Goal: Task Accomplishment & Management: Use online tool/utility

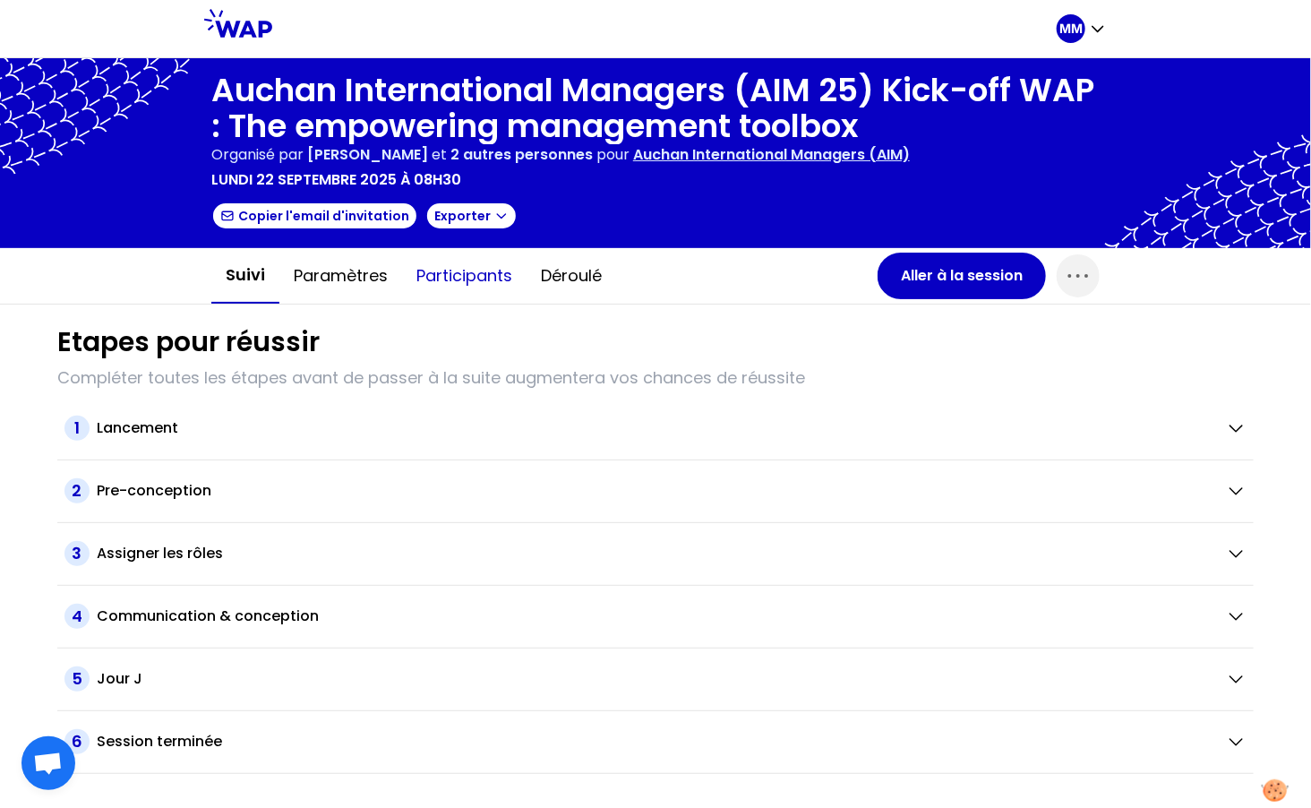
click at [461, 268] on button "Participants" at bounding box center [464, 276] width 124 height 54
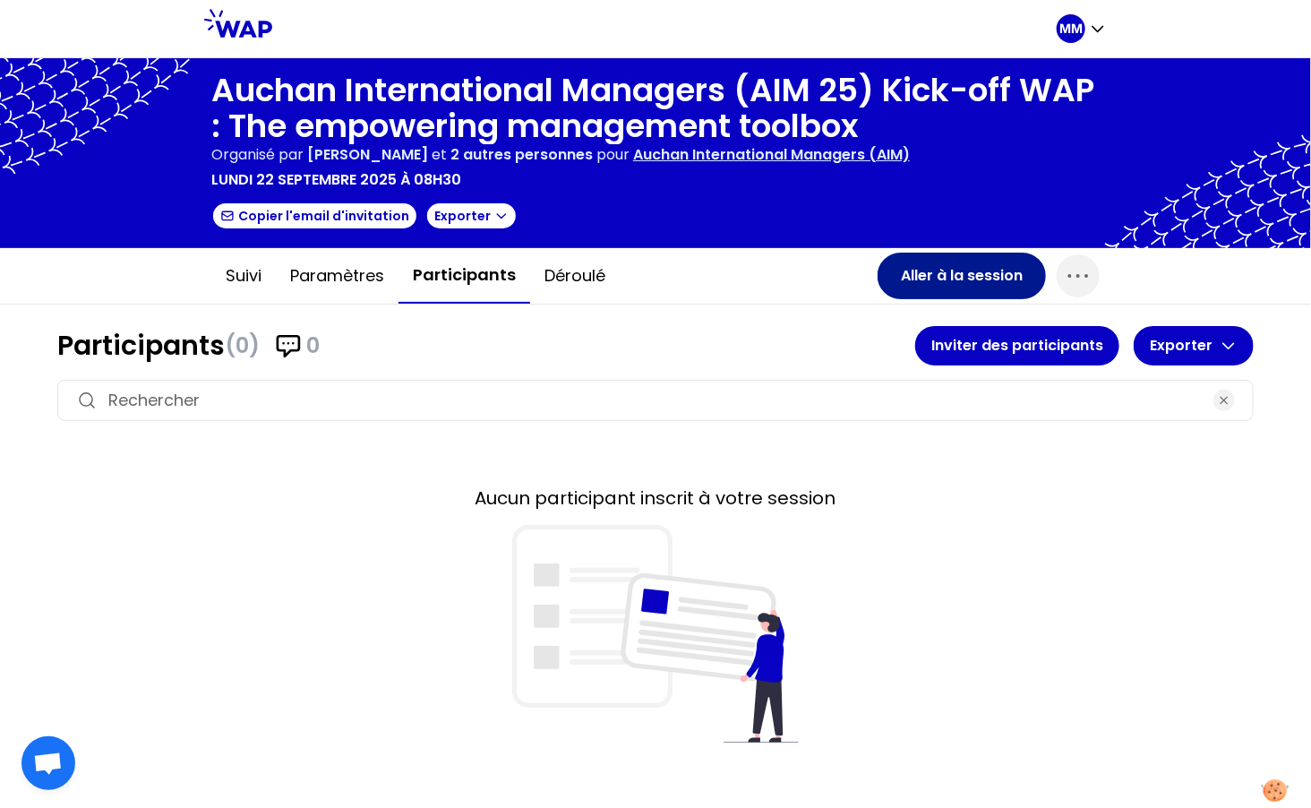
click at [969, 278] on button "Aller à la session" at bounding box center [961, 276] width 168 height 47
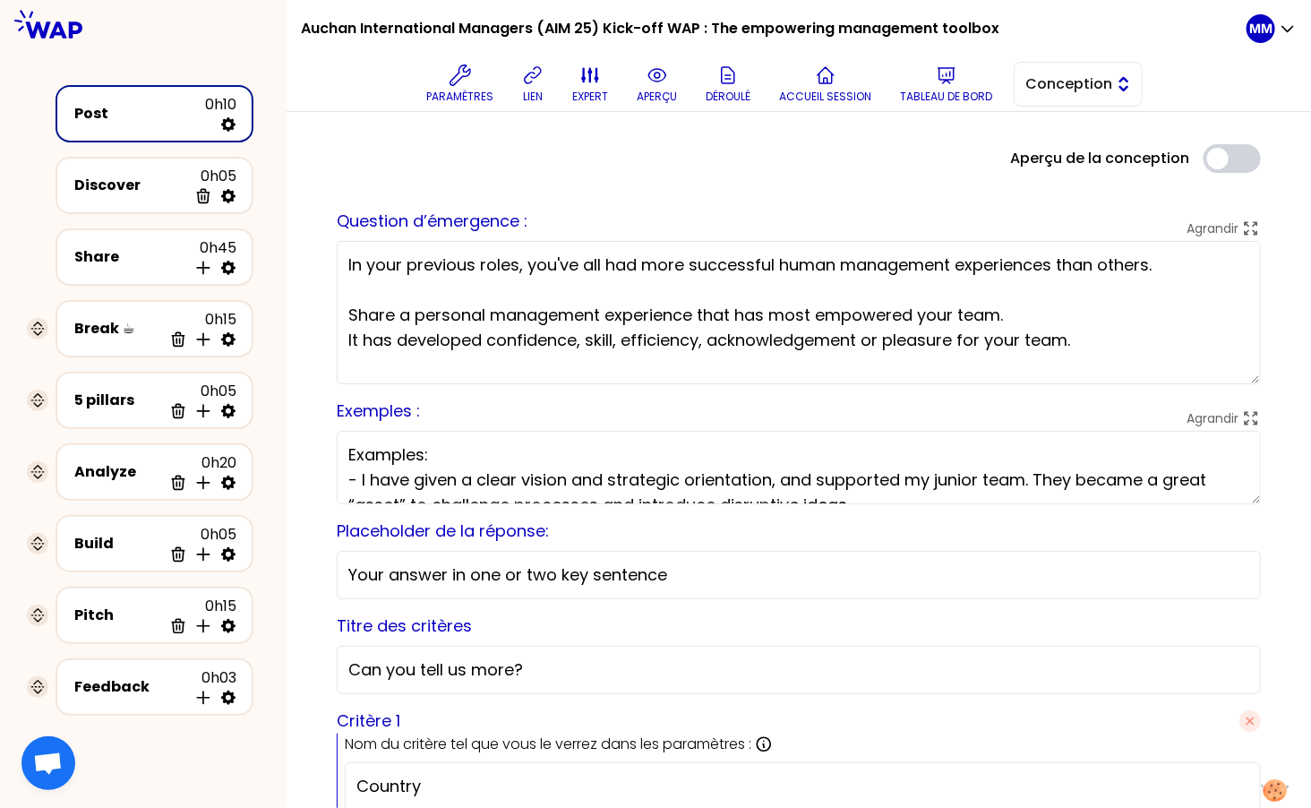
click at [1055, 96] on button "Conception" at bounding box center [1078, 84] width 129 height 45
click at [1047, 162] on li "Facilitation" at bounding box center [1077, 157] width 127 height 29
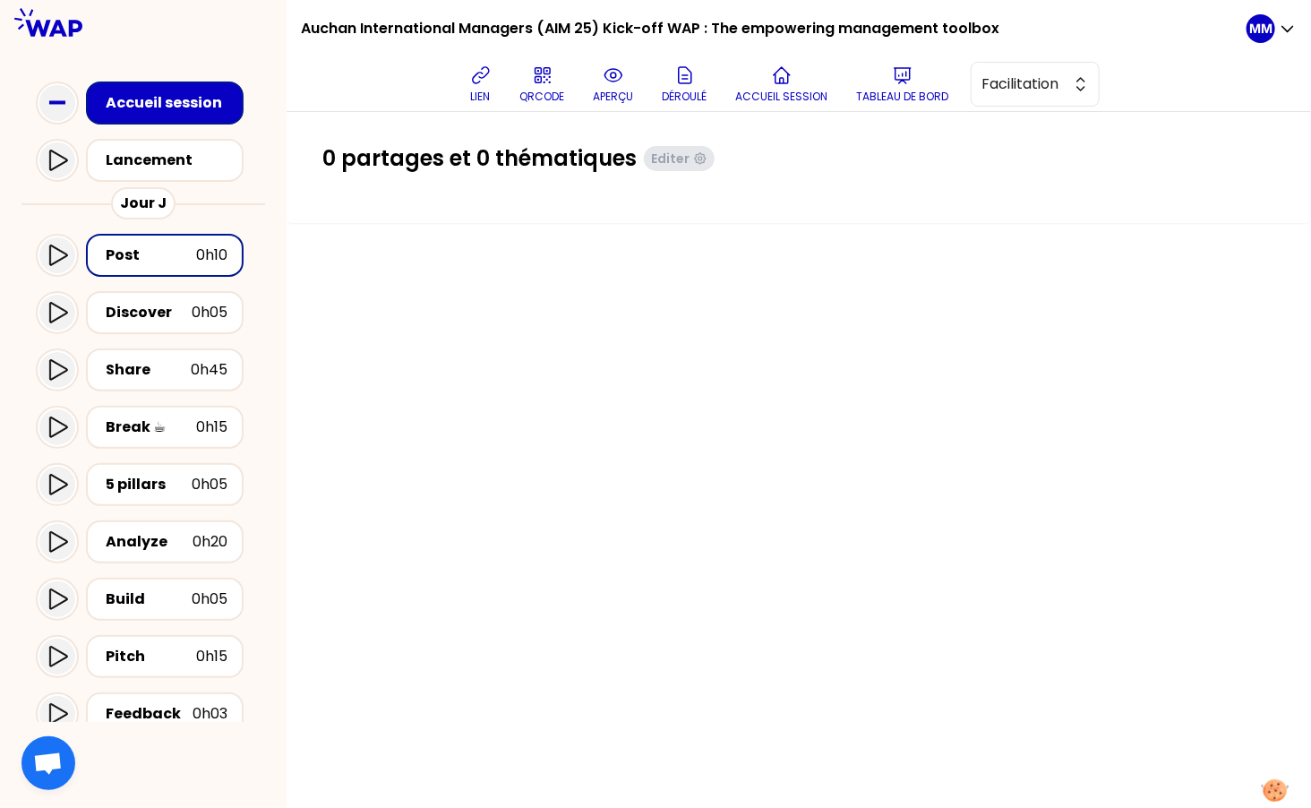
click at [886, 185] on div "0 partages et 0 thématiques Editer" at bounding box center [798, 165] width 953 height 43
drag, startPoint x: 511, startPoint y: 403, endPoint x: 202, endPoint y: 264, distance: 338.7
click at [510, 403] on div "0 partages et 0 thématiques Editer" at bounding box center [799, 460] width 1024 height 696
click at [187, 98] on div "Accueil session" at bounding box center [170, 102] width 129 height 21
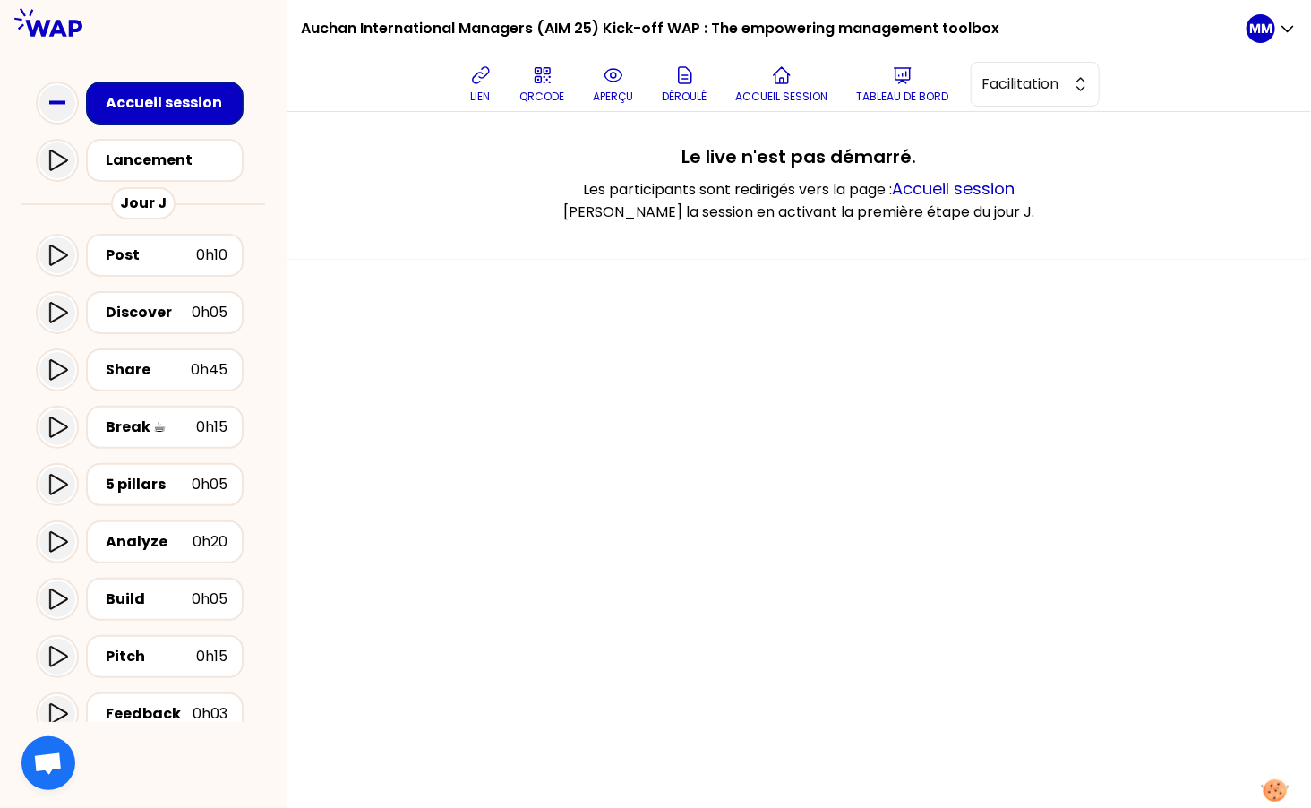
click at [611, 85] on icon at bounding box center [613, 74] width 21 height 21
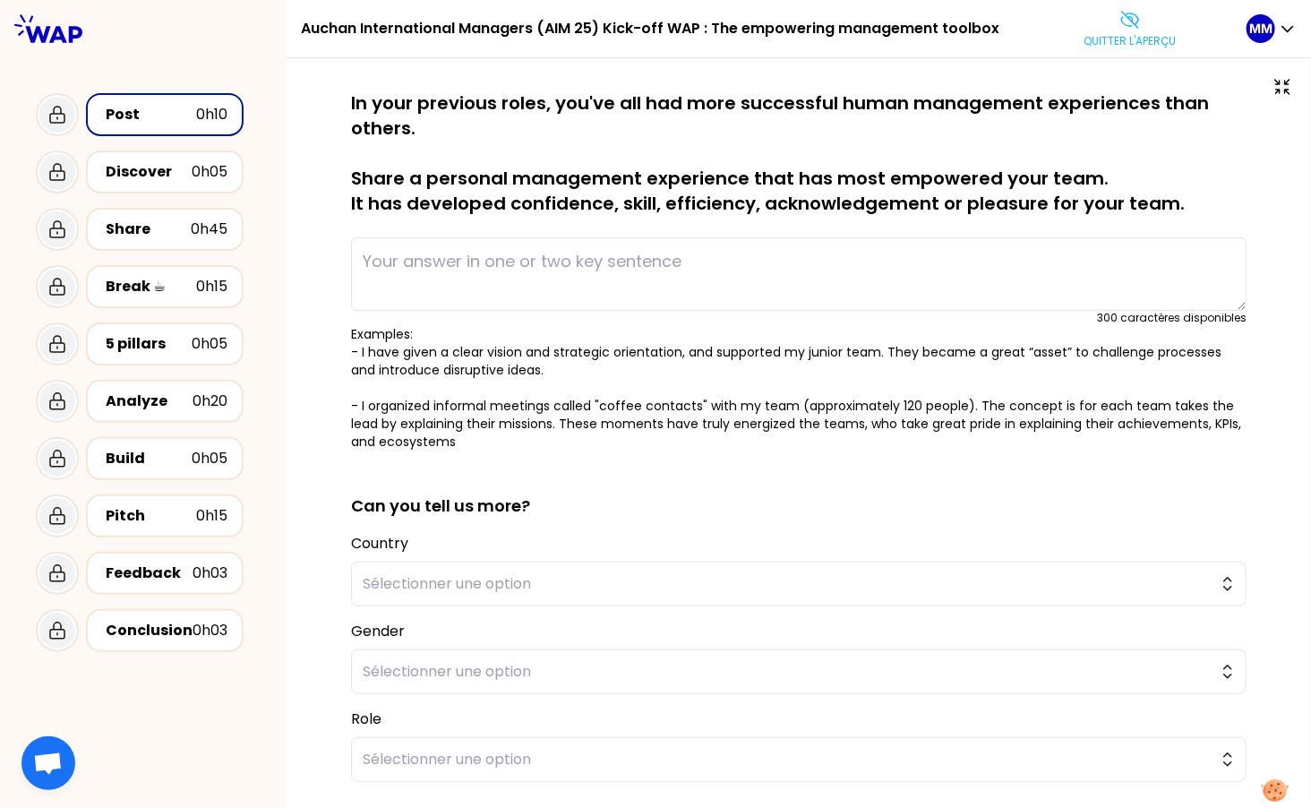
click at [349, 95] on div "sauvegardé In your previous roles, you've all had more successful human managem…" at bounding box center [798, 521] width 953 height 863
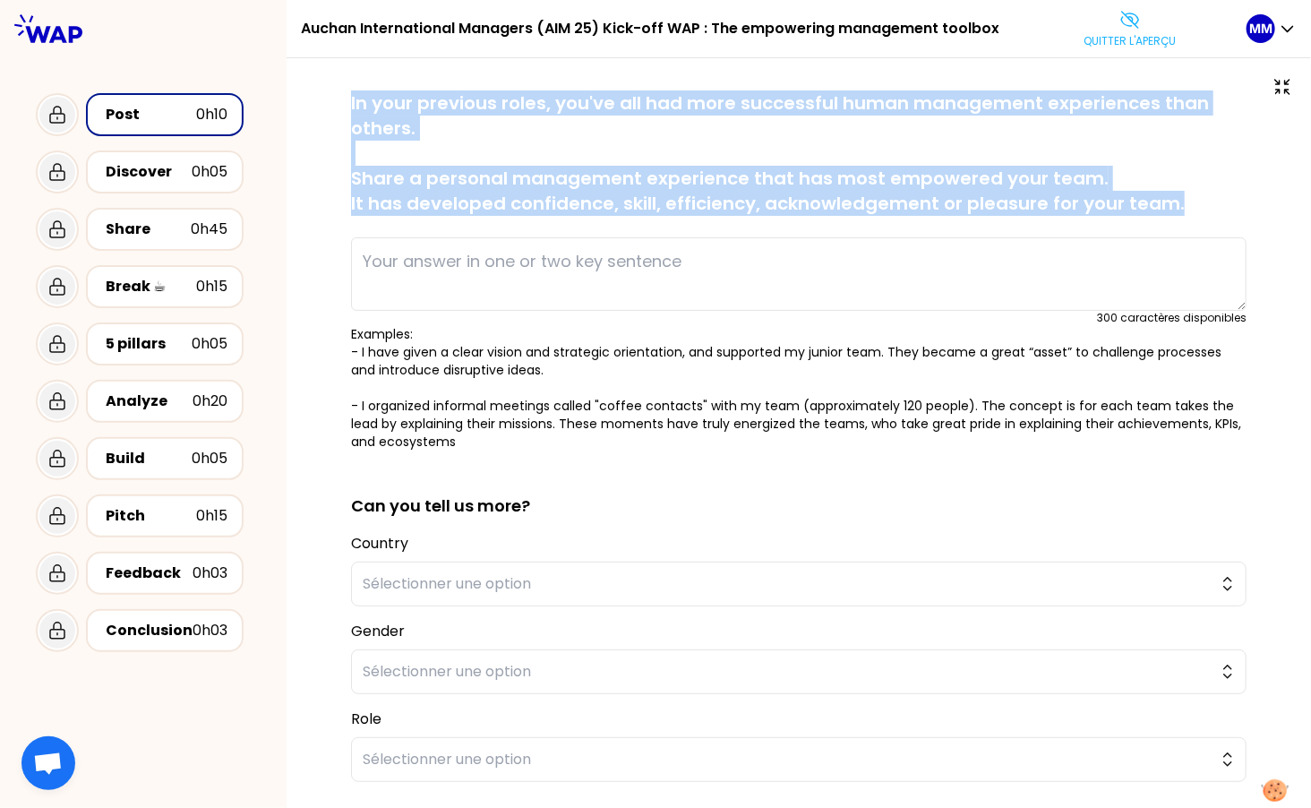
drag, startPoint x: 774, startPoint y: 158, endPoint x: 1182, endPoint y: 206, distance: 411.2
click at [1182, 206] on div "sauvegardé In your previous roles, you've all had more successful human managem…" at bounding box center [798, 521] width 953 height 863
copy p "In your previous roles, you've all had more successful human management experie…"
click at [1119, 30] on icon at bounding box center [1129, 19] width 21 height 21
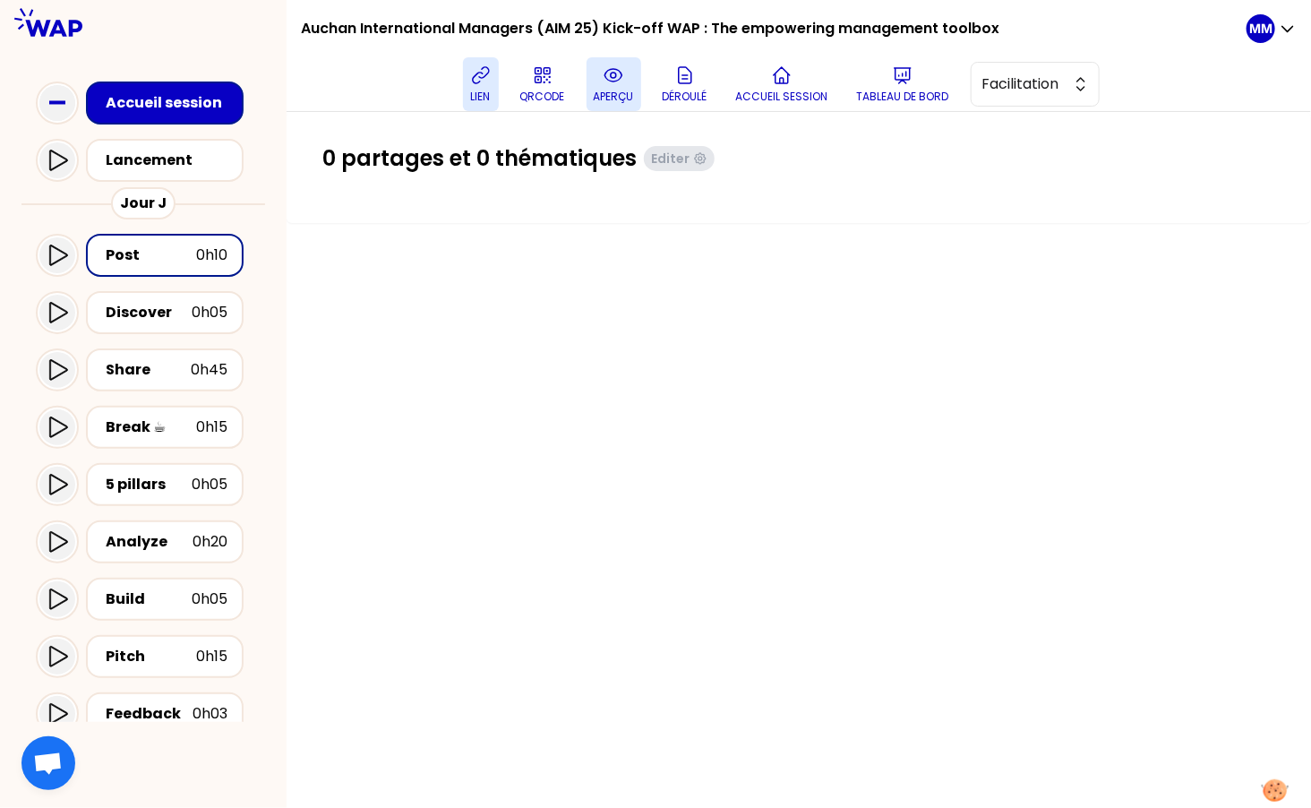
click at [491, 92] on p "lien" at bounding box center [481, 97] width 20 height 14
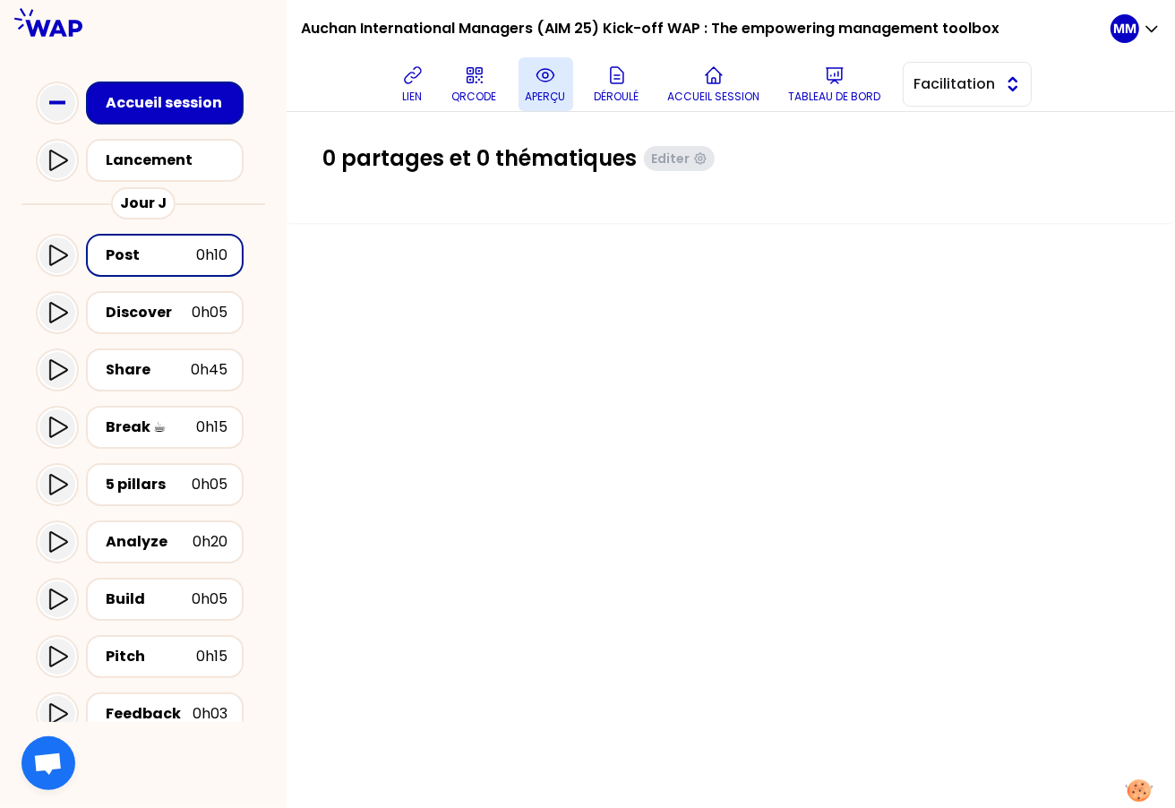
click at [938, 86] on span "Facilitation" at bounding box center [954, 83] width 81 height 21
click at [946, 126] on span "Conception" at bounding box center [977, 128] width 77 height 21
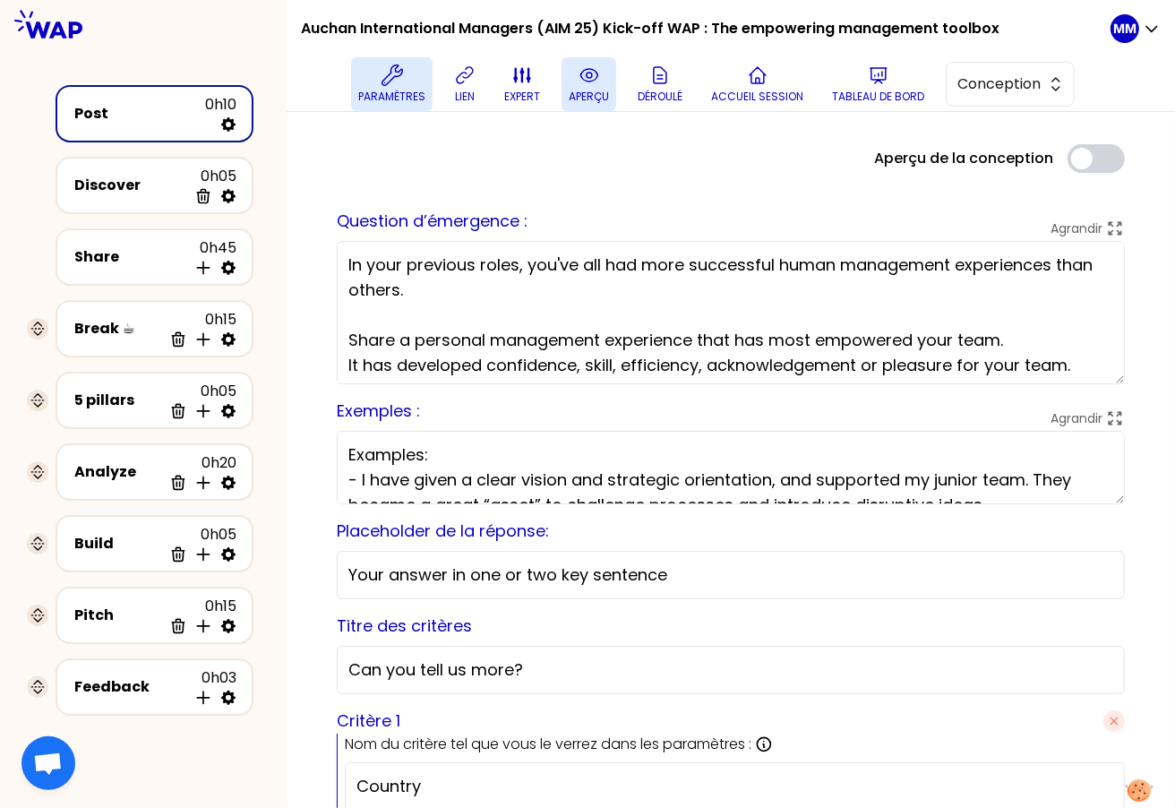
click at [374, 83] on button "Paramètres" at bounding box center [391, 84] width 81 height 54
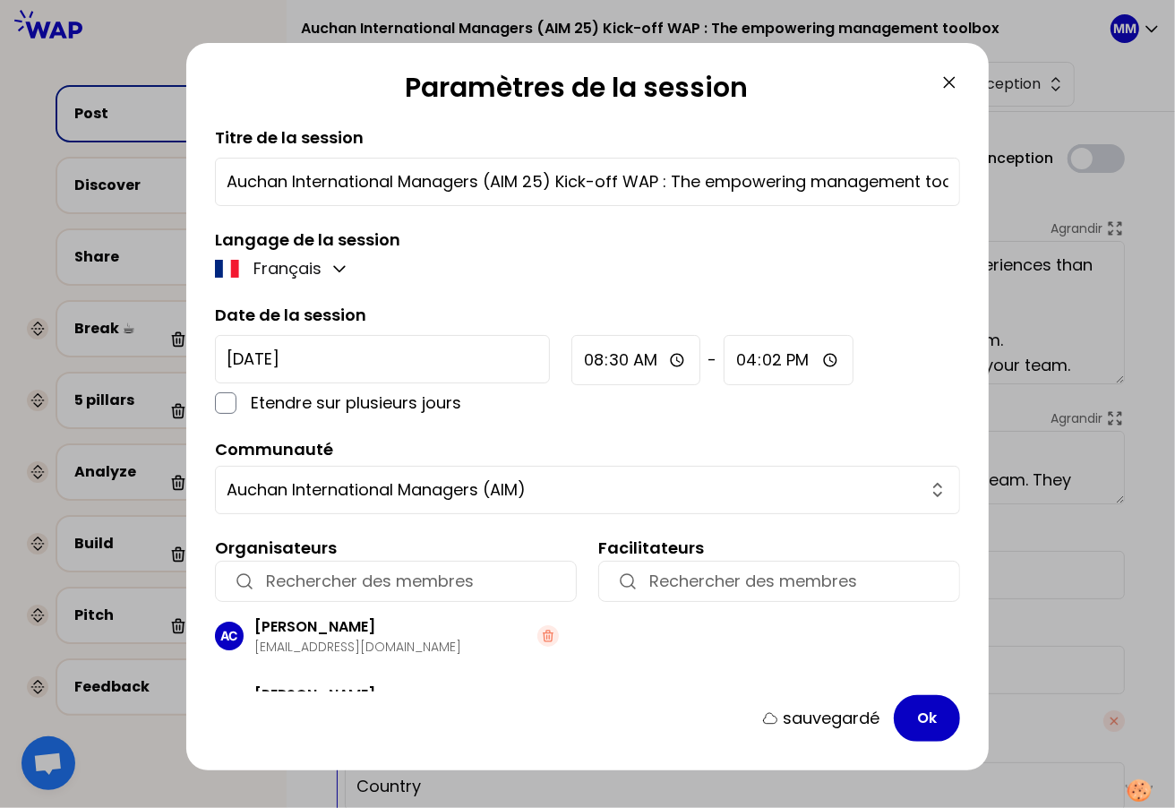
scroll to position [115, 0]
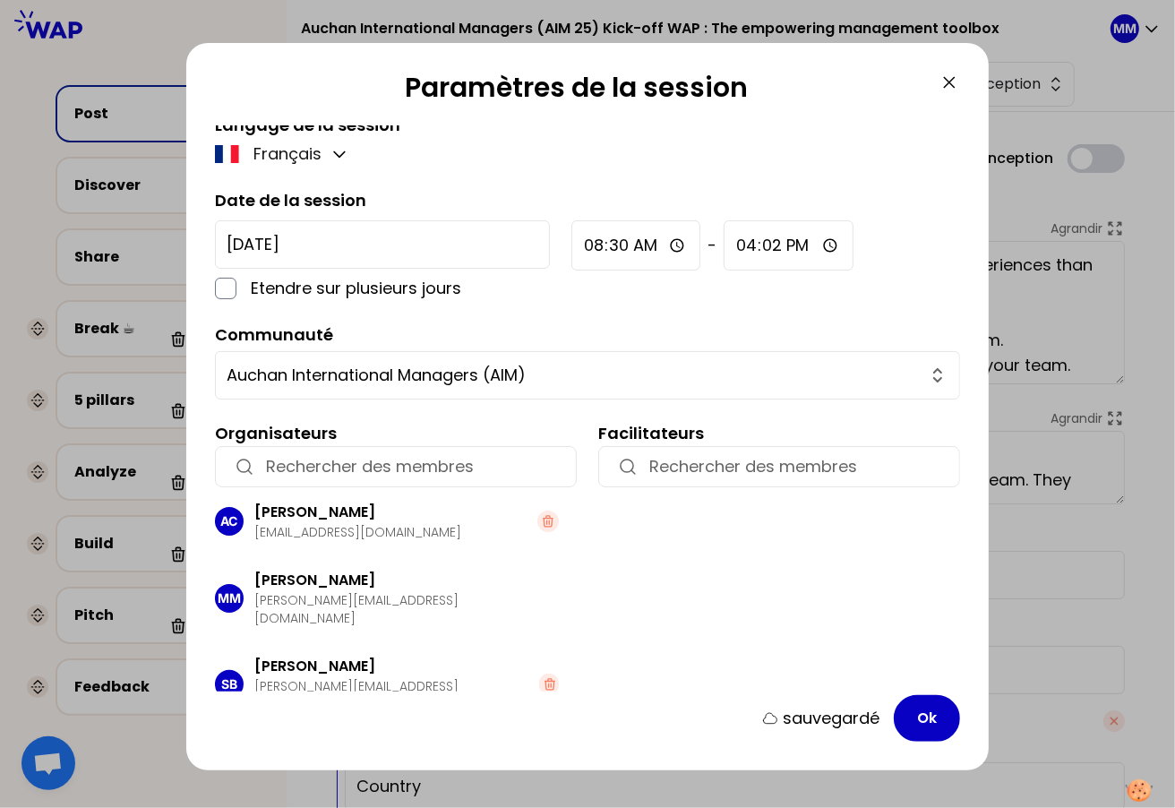
click at [381, 451] on div "button" at bounding box center [396, 466] width 362 height 41
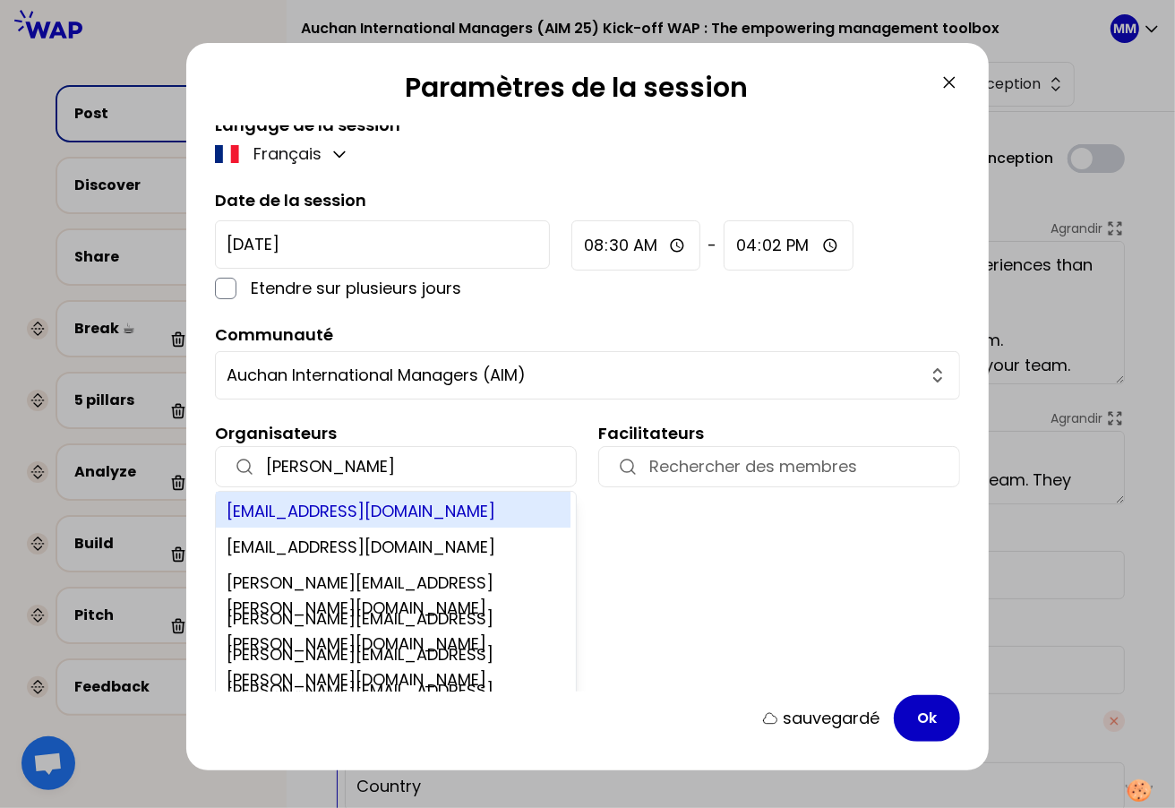
type input "brunet"
click at [373, 510] on div "fbrunet@auchan.com" at bounding box center [393, 510] width 355 height 36
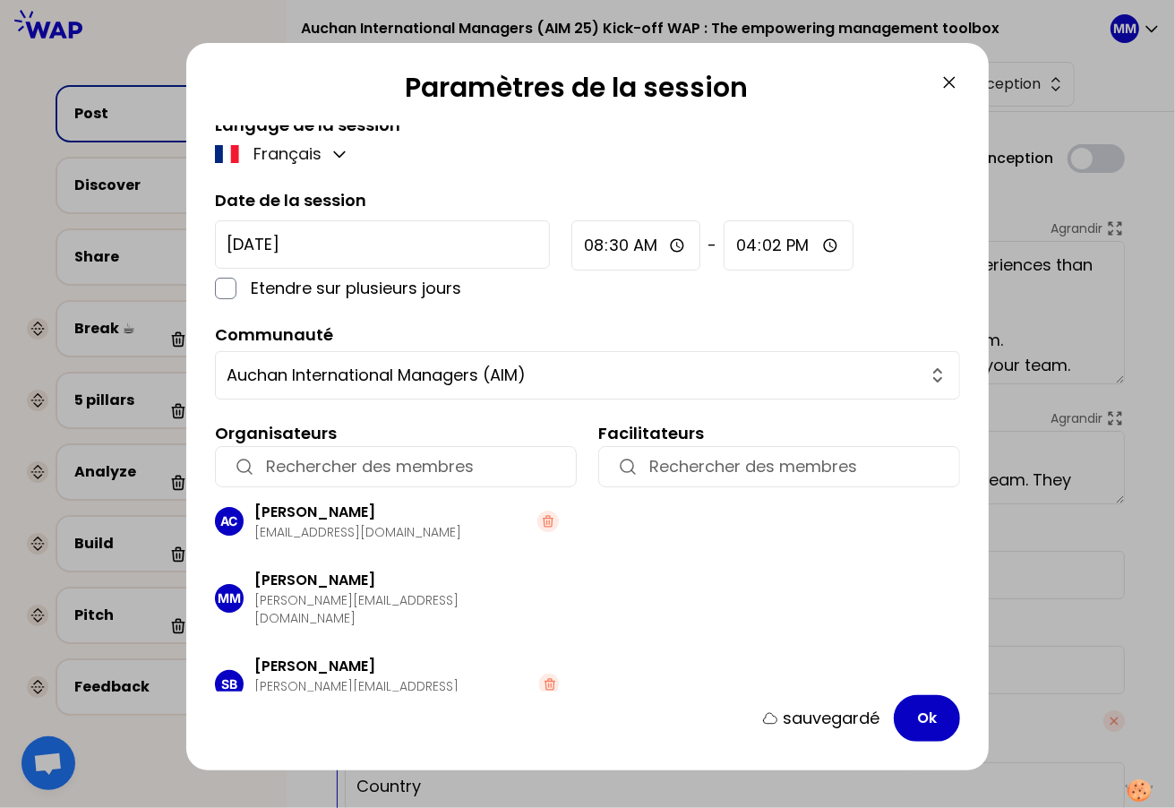
drag, startPoint x: 927, startPoint y: 718, endPoint x: 911, endPoint y: 608, distance: 111.3
click at [928, 718] on button "Ok" at bounding box center [927, 718] width 66 height 47
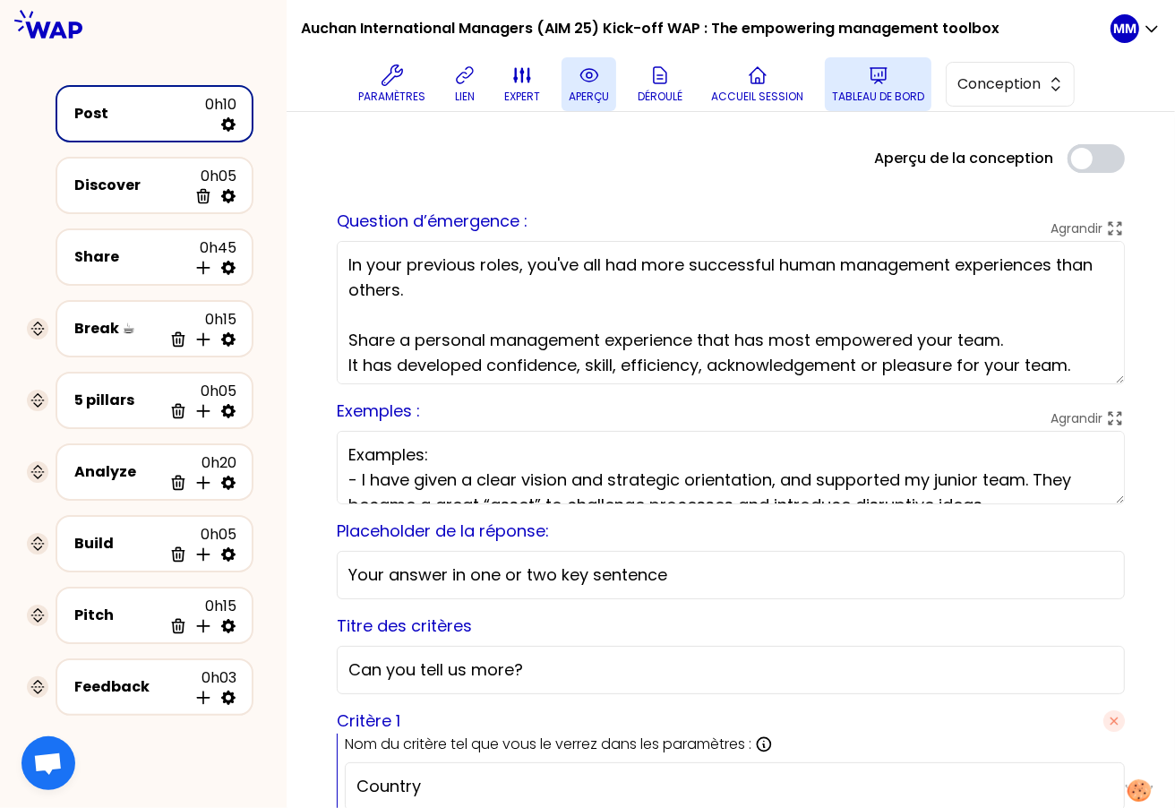
click at [886, 70] on icon at bounding box center [878, 75] width 16 height 15
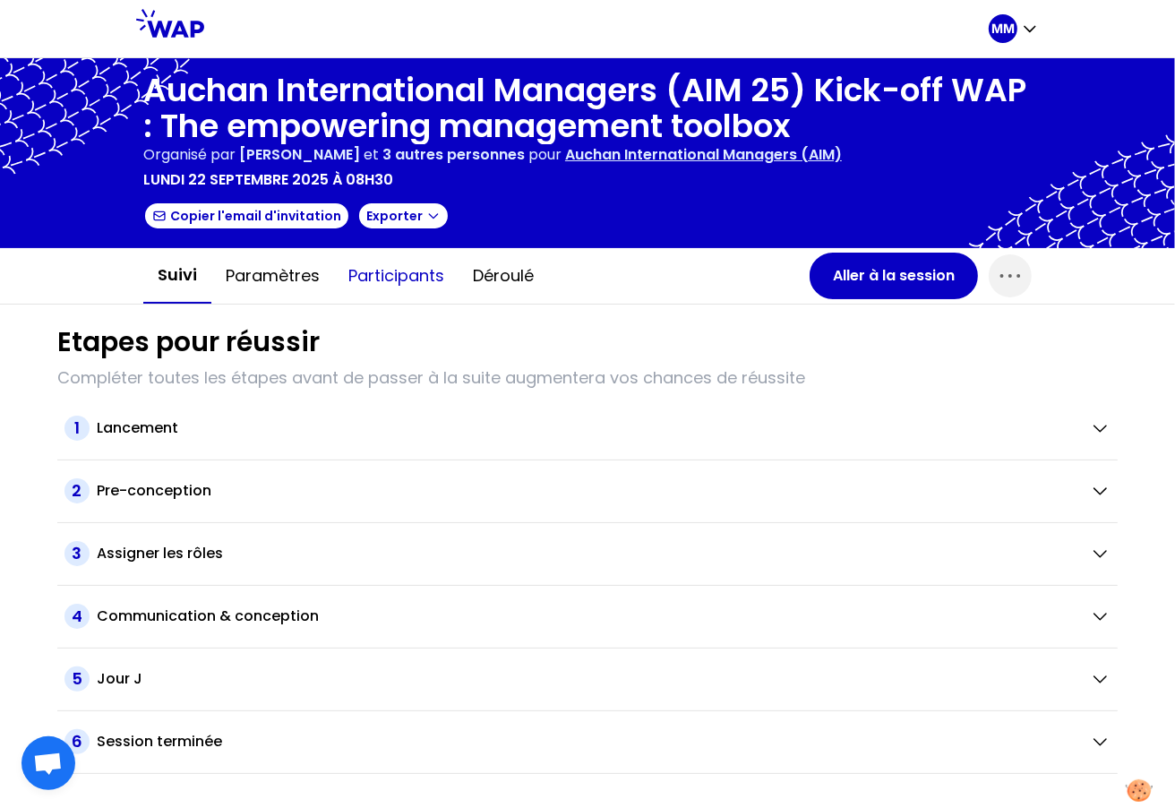
click at [392, 278] on button "Participants" at bounding box center [396, 276] width 124 height 54
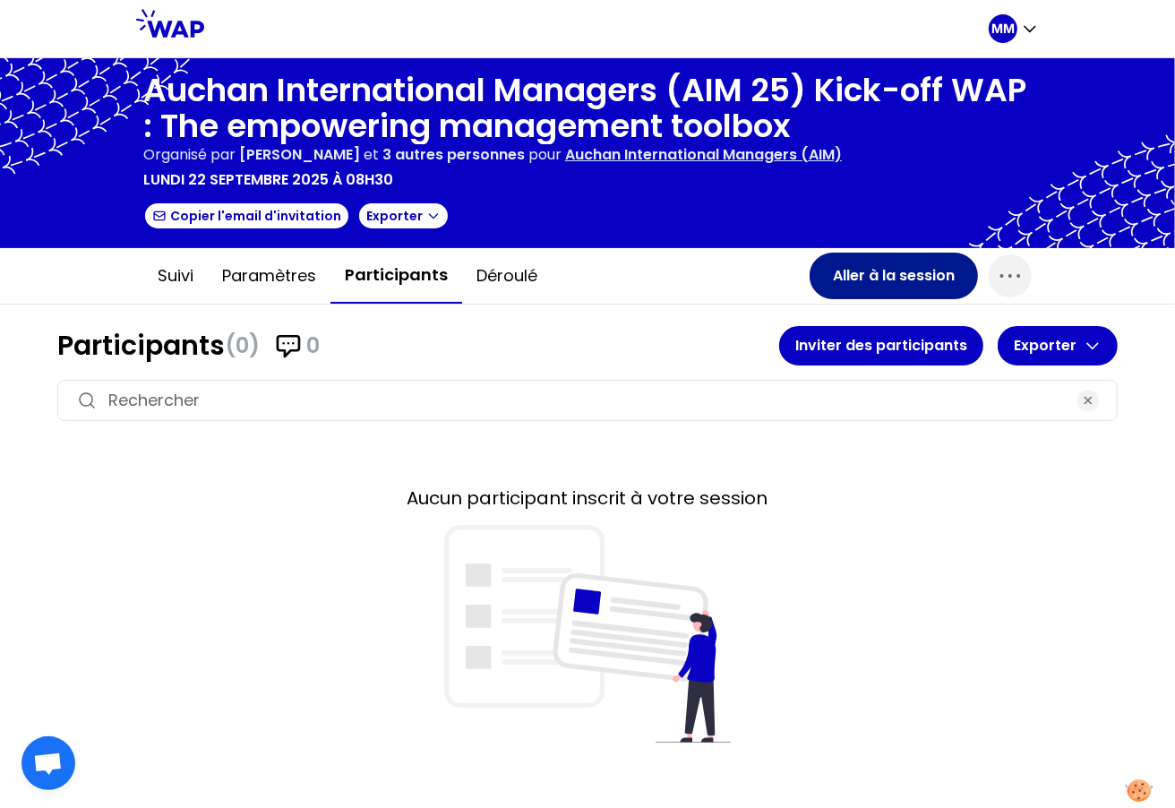
click at [860, 266] on button "Aller à la session" at bounding box center [893, 276] width 168 height 47
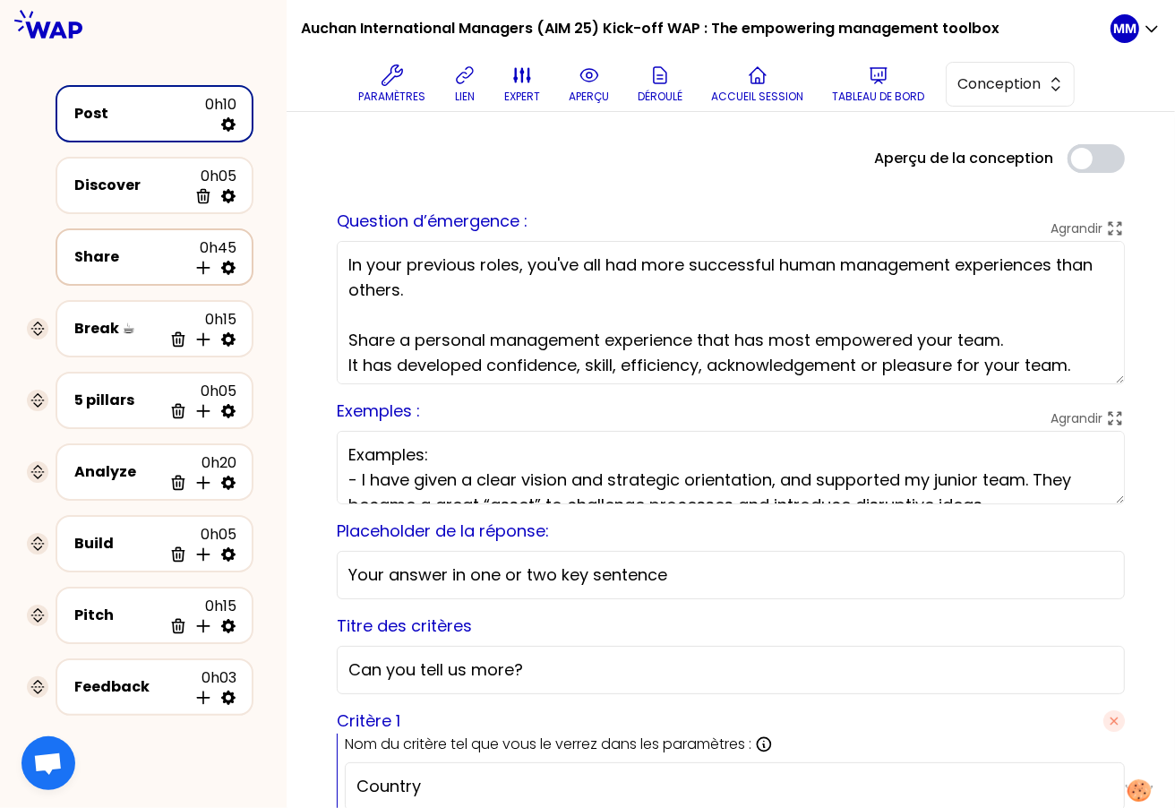
click at [228, 263] on icon at bounding box center [228, 268] width 14 height 14
select select "5"
select select "all"
select select "false"
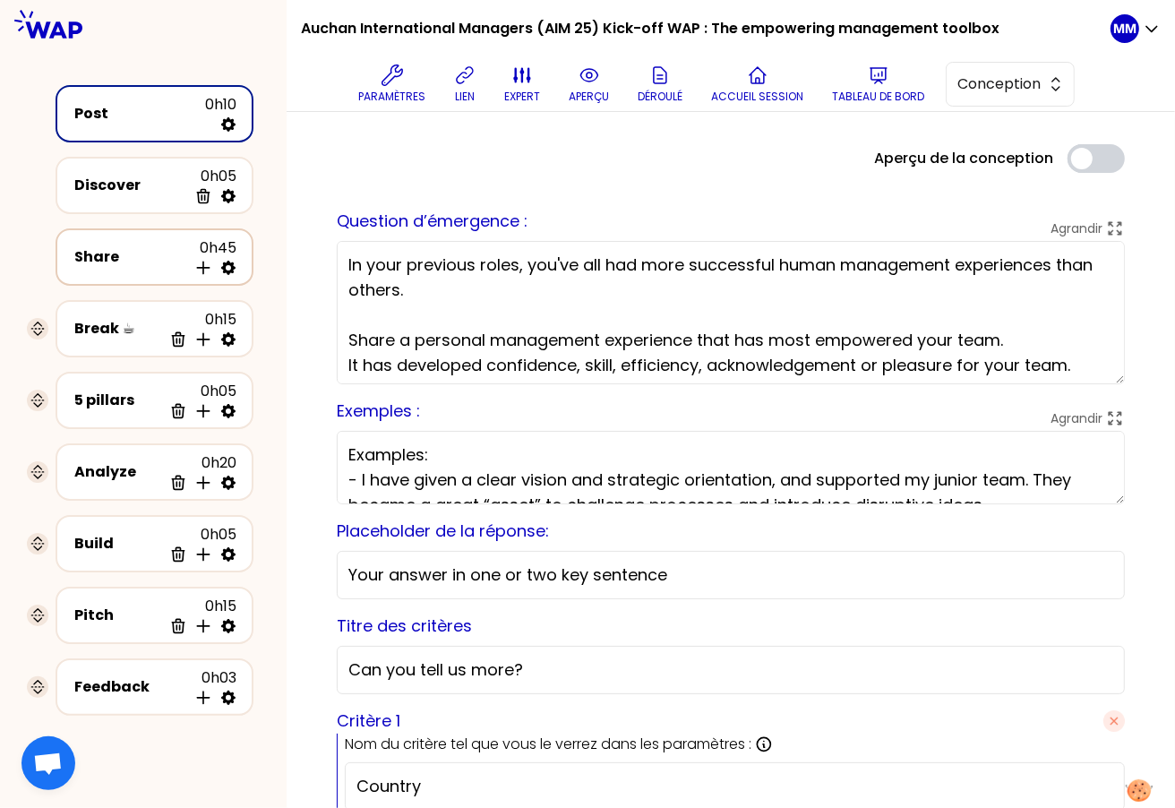
select select "Each"
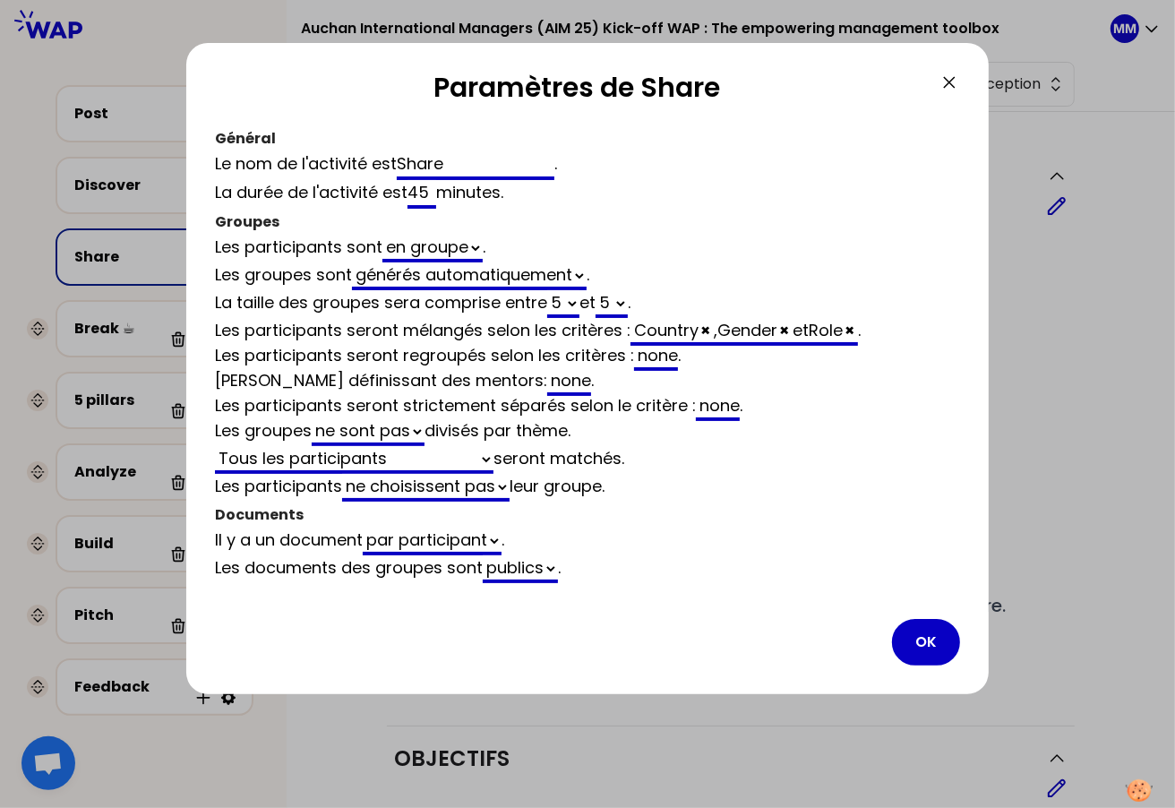
click at [944, 80] on icon at bounding box center [948, 82] width 21 height 21
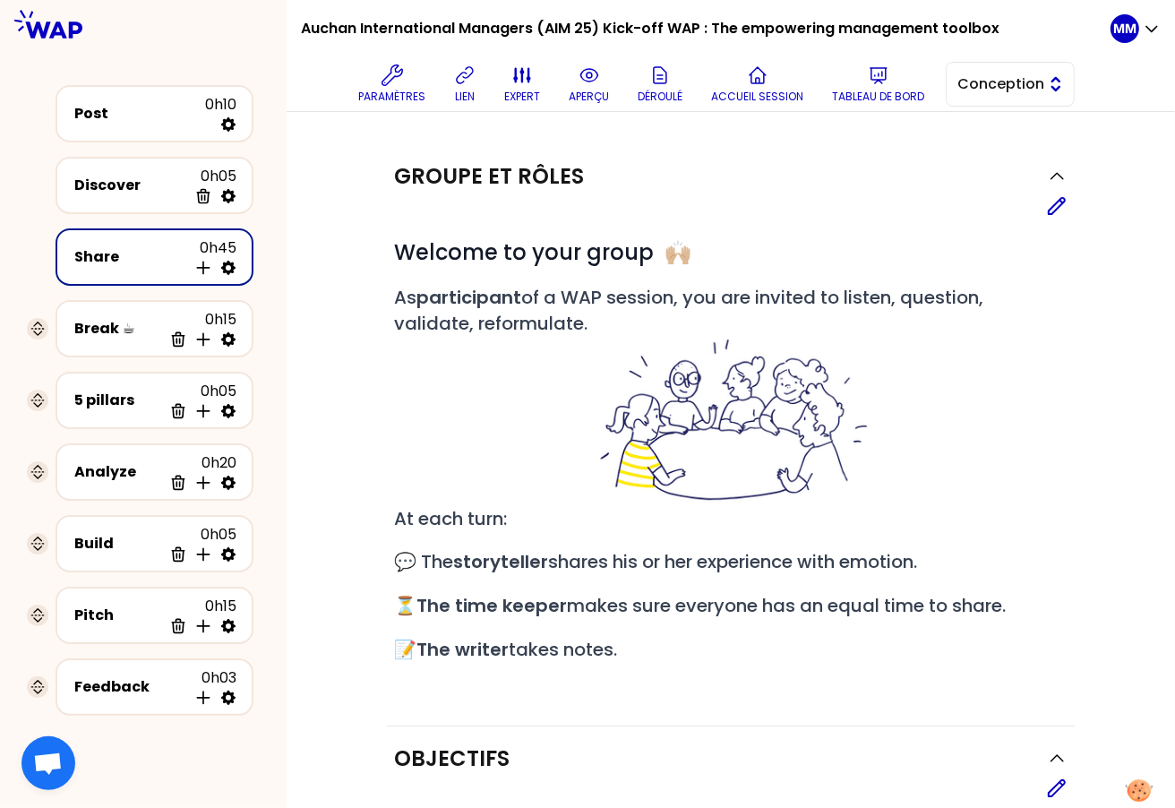
click at [1013, 85] on span "Conception" at bounding box center [997, 83] width 81 height 21
drag, startPoint x: 980, startPoint y: 148, endPoint x: 882, endPoint y: 207, distance: 114.1
click at [980, 148] on li "Facilitation" at bounding box center [1009, 157] width 127 height 29
